Goal: Information Seeking & Learning: Learn about a topic

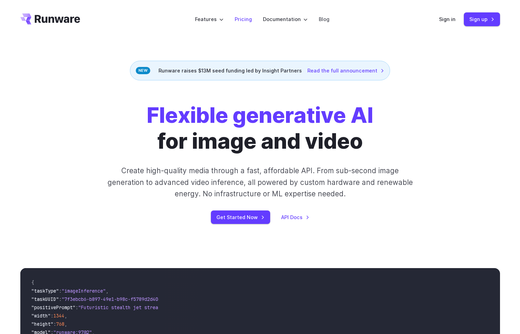
click at [244, 20] on link "Pricing" at bounding box center [243, 19] width 17 height 8
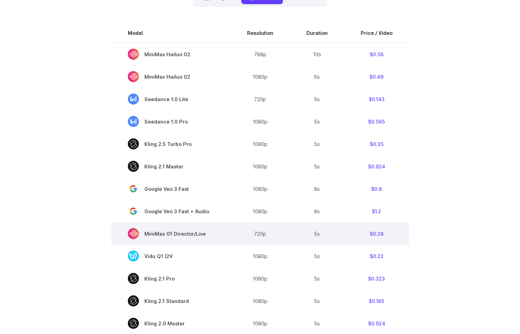
scroll to position [216, 0]
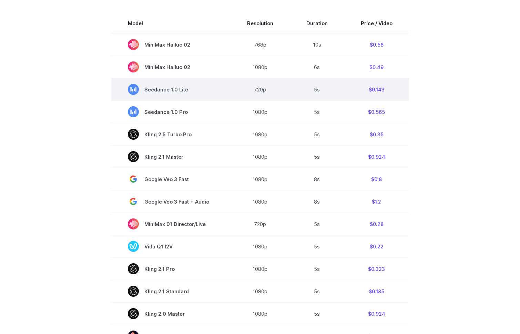
click at [379, 89] on td "$0.143" at bounding box center [376, 89] width 65 height 22
click at [387, 90] on td "$0.143" at bounding box center [376, 89] width 65 height 22
copy td "0.143"
drag, startPoint x: 388, startPoint y: 89, endPoint x: 369, endPoint y: 90, distance: 18.3
click at [367, 88] on td "$0.143" at bounding box center [376, 89] width 65 height 22
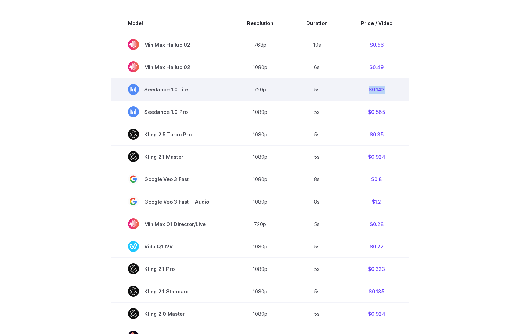
copy td "$0.143"
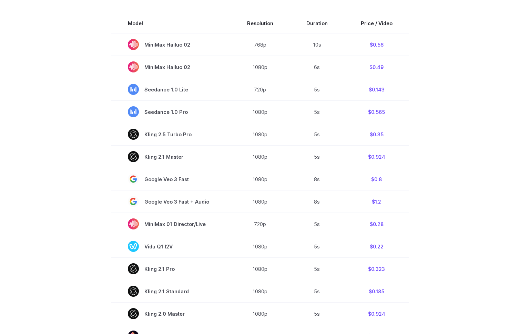
click at [422, 106] on section "Model Resolution Duration Price / Video MiniMax Hailuo 02 768p 10s $0.56 MiniMa…" at bounding box center [260, 259] width 480 height 490
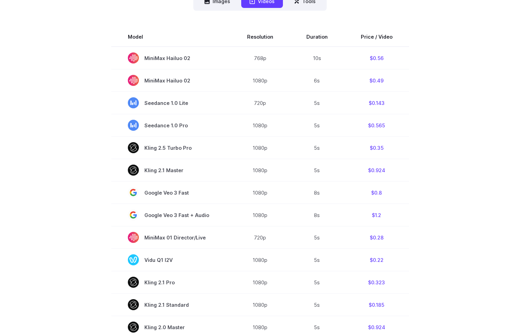
scroll to position [208, 0]
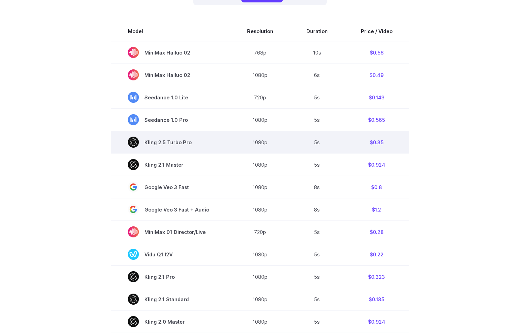
click at [379, 145] on td "$0.35" at bounding box center [376, 142] width 65 height 22
drag, startPoint x: 368, startPoint y: 142, endPoint x: 388, endPoint y: 143, distance: 20.4
click at [388, 143] on td "$0.35" at bounding box center [376, 142] width 65 height 22
drag, startPoint x: 388, startPoint y: 143, endPoint x: 398, endPoint y: 145, distance: 10.5
click at [388, 143] on td "$0.35" at bounding box center [376, 142] width 65 height 22
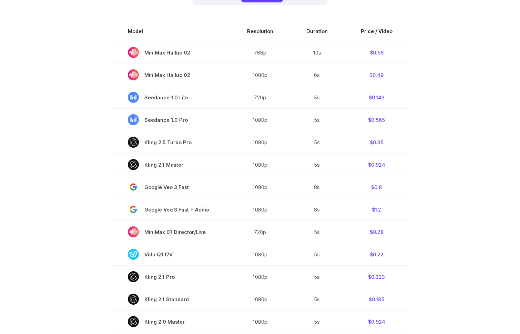
click at [429, 151] on section "Model Resolution Duration Price / Video MiniMax Hailuo 02 768p 10s $0.56 MiniMa…" at bounding box center [260, 267] width 480 height 490
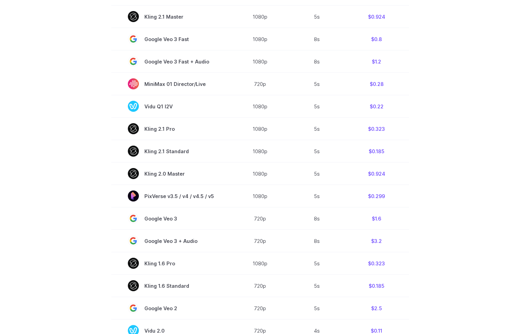
scroll to position [210, 0]
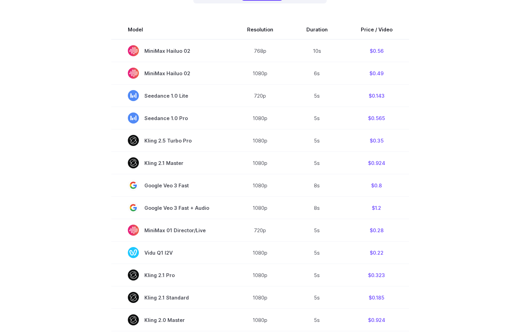
click at [80, 137] on section "Model Resolution Duration Price / Video MiniMax Hailuo 02 768p 10s $0.56 MiniMa…" at bounding box center [260, 265] width 480 height 490
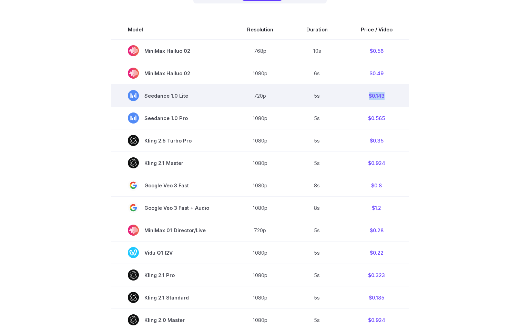
drag, startPoint x: 366, startPoint y: 96, endPoint x: 389, endPoint y: 98, distance: 22.5
click at [389, 98] on td "$0.143" at bounding box center [376, 95] width 65 height 22
copy td ".143"
drag, startPoint x: 386, startPoint y: 96, endPoint x: 367, endPoint y: 96, distance: 19.7
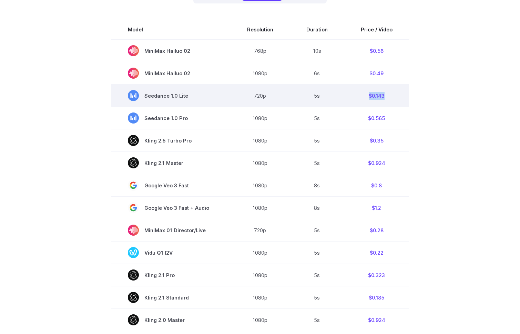
click at [367, 95] on td "$0.143" at bounding box center [376, 95] width 65 height 22
click at [367, 96] on td "$0.143" at bounding box center [376, 95] width 65 height 22
copy td "$0.14"
drag, startPoint x: 368, startPoint y: 97, endPoint x: 383, endPoint y: 97, distance: 14.8
click at [383, 97] on td "$0.143" at bounding box center [376, 95] width 65 height 22
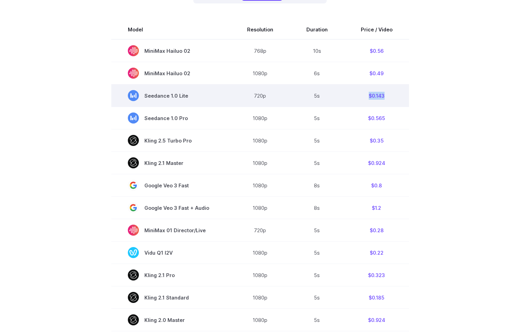
click at [383, 97] on td "$0.143" at bounding box center [376, 95] width 65 height 22
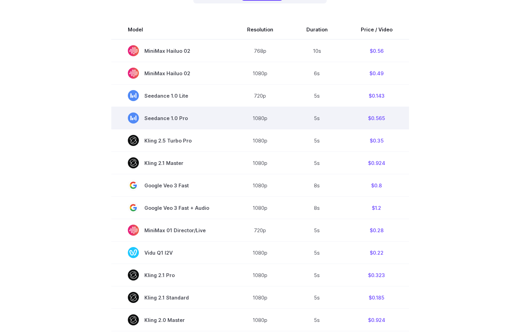
click at [386, 110] on td "$0.565" at bounding box center [376, 118] width 65 height 22
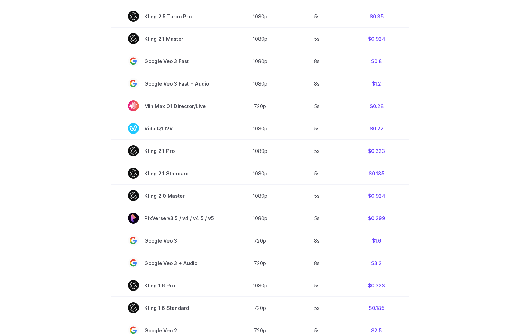
scroll to position [334, 0]
